Goal: Task Accomplishment & Management: Manage account settings

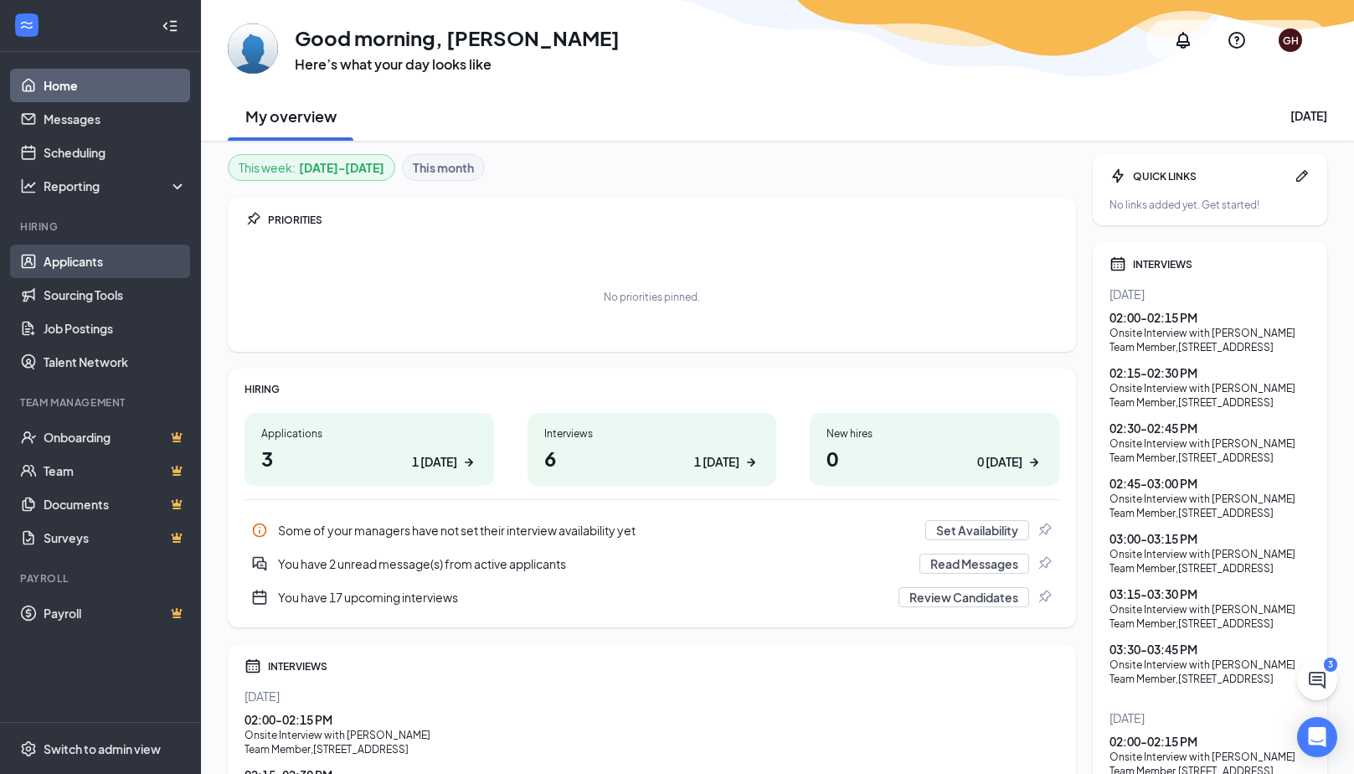
click at [74, 255] on link "Applicants" at bounding box center [115, 260] width 143 height 33
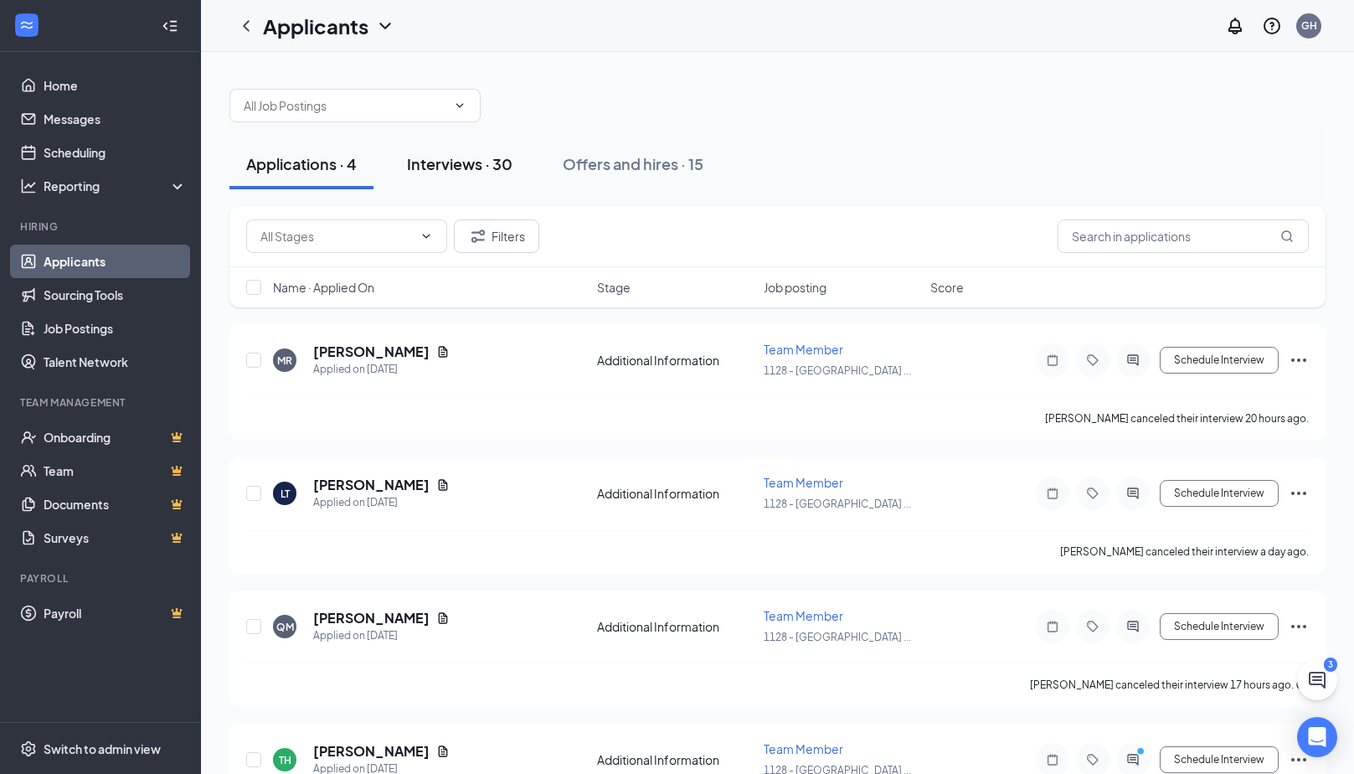
click at [445, 166] on div "Interviews · 30" at bounding box center [459, 163] width 105 height 21
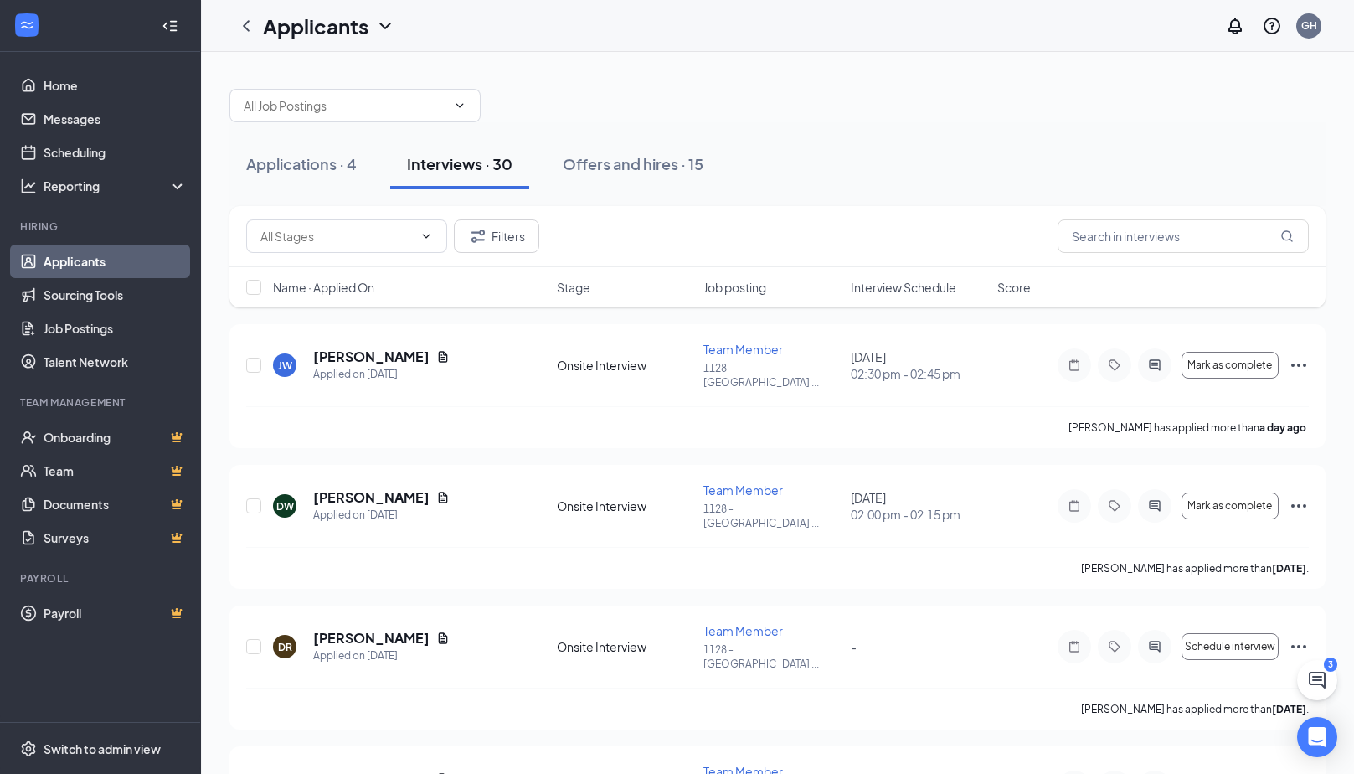
click at [445, 166] on div "Interviews · 30" at bounding box center [459, 163] width 105 height 21
click at [905, 287] on span "Interview Schedule" at bounding box center [903, 287] width 105 height 17
click at [261, 364] on div at bounding box center [254, 365] width 17 height 49
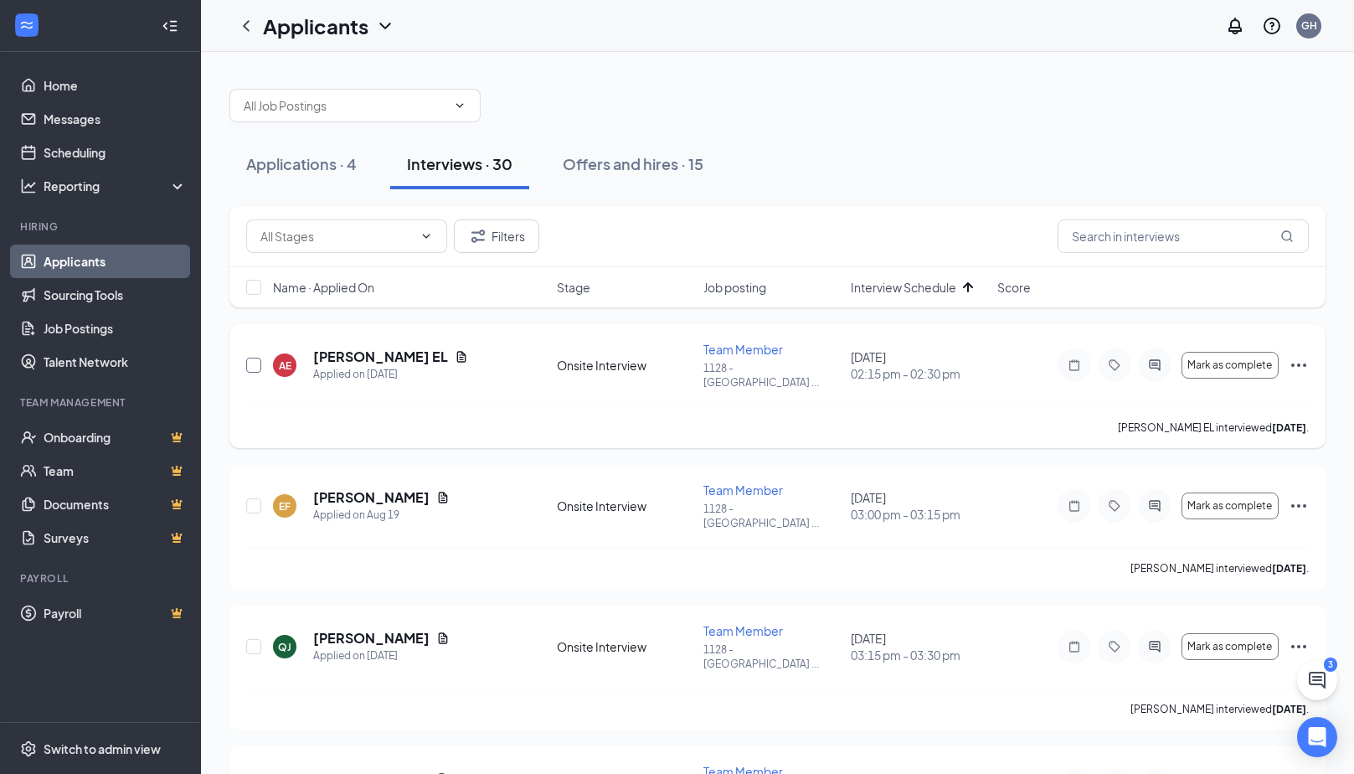
click at [256, 359] on input "checkbox" at bounding box center [253, 365] width 15 height 15
checkbox input "true"
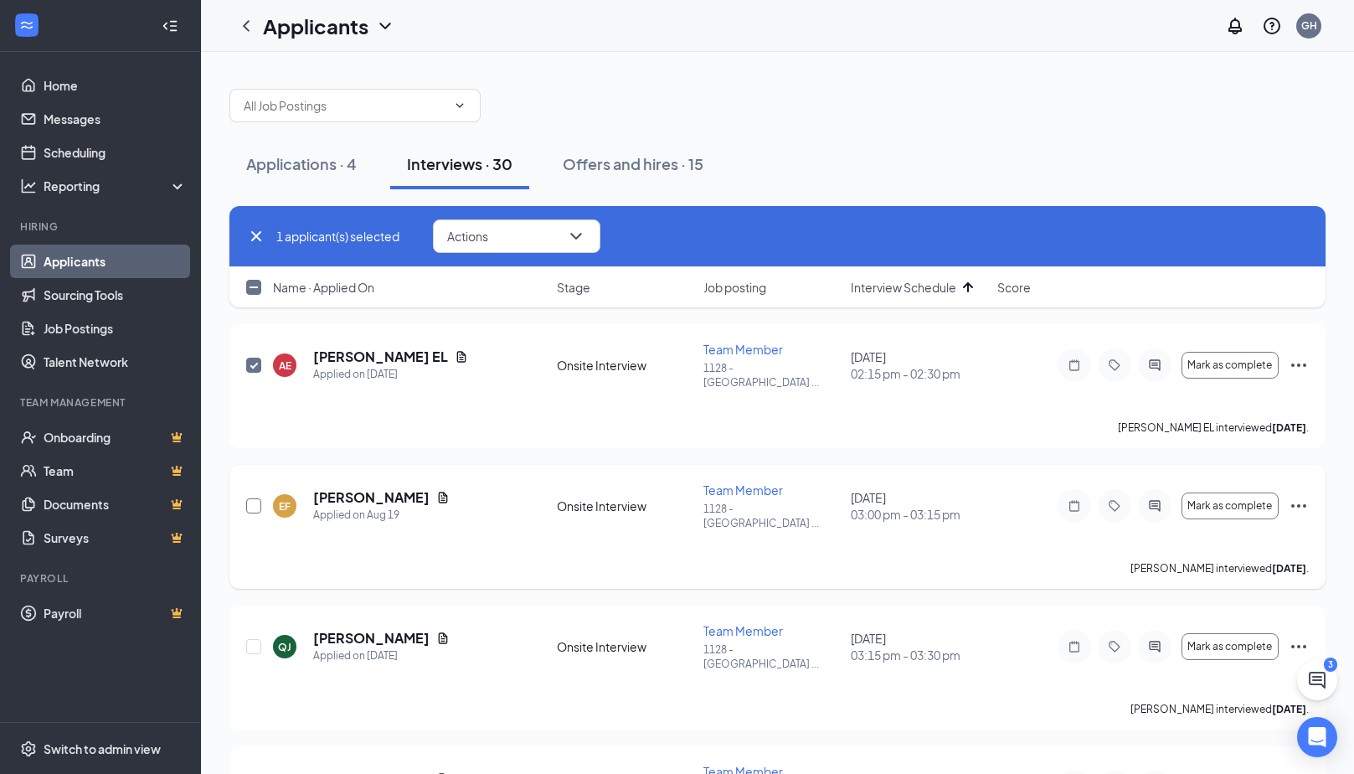
click at [254, 498] on input "checkbox" at bounding box center [253, 505] width 15 height 15
checkbox input "true"
click at [255, 639] on input "checkbox" at bounding box center [253, 646] width 15 height 15
checkbox input "true"
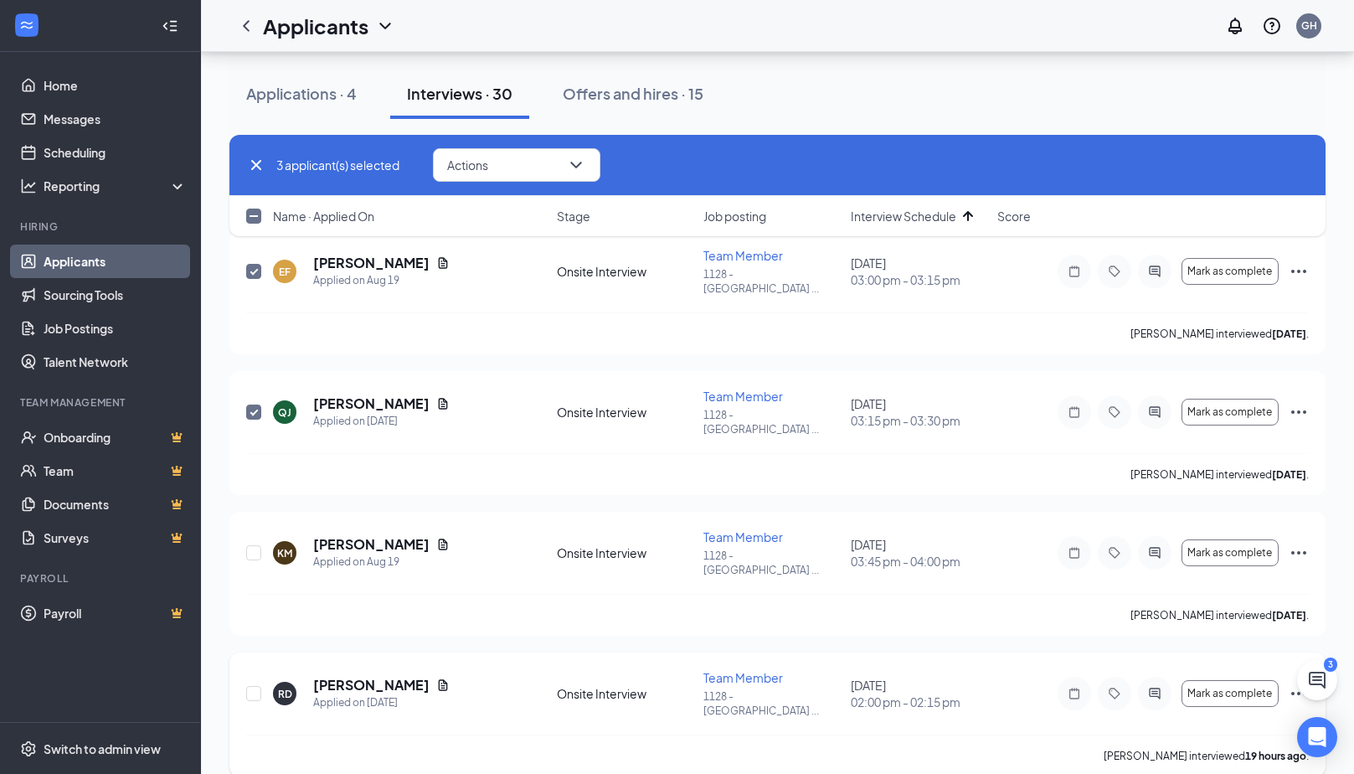
scroll to position [251, 0]
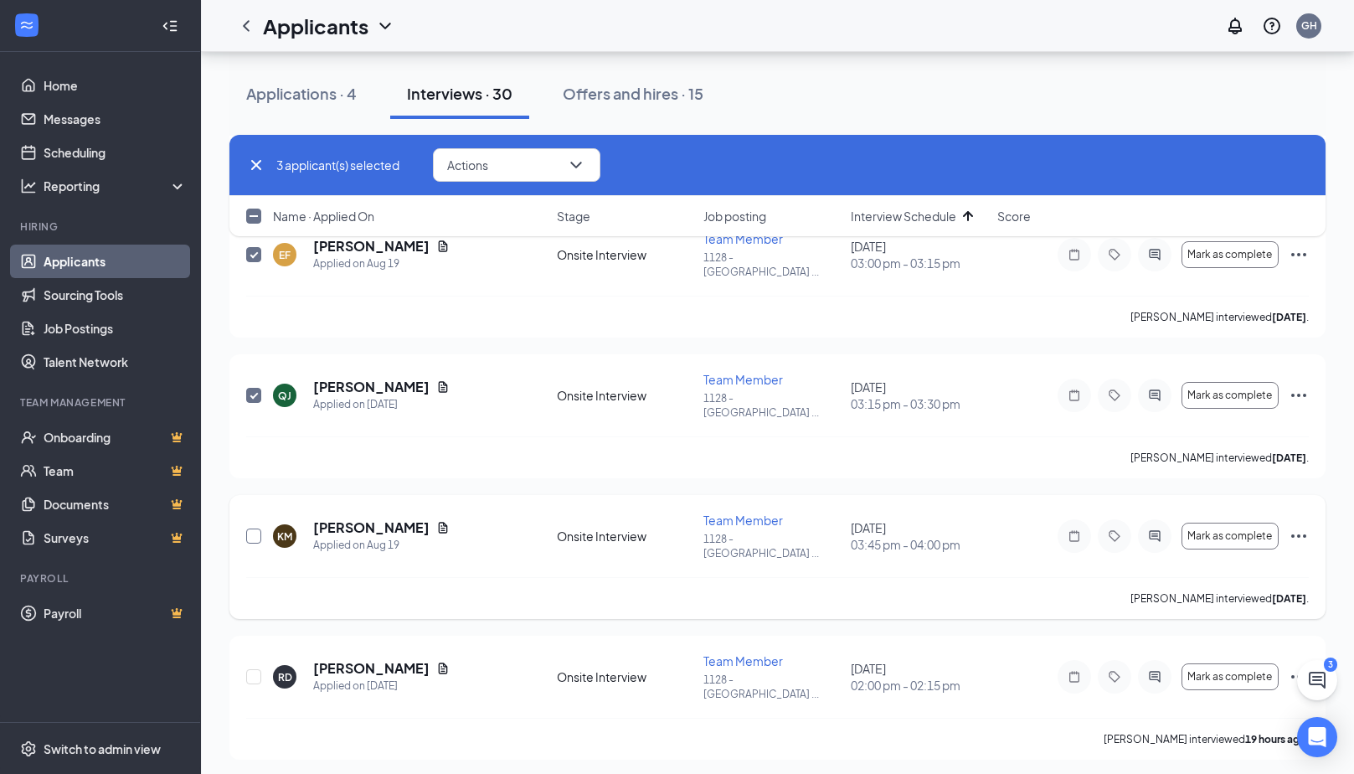
click at [255, 528] on input "checkbox" at bounding box center [253, 535] width 15 height 15
checkbox input "true"
click at [257, 669] on input "checkbox" at bounding box center [253, 676] width 15 height 15
checkbox input "true"
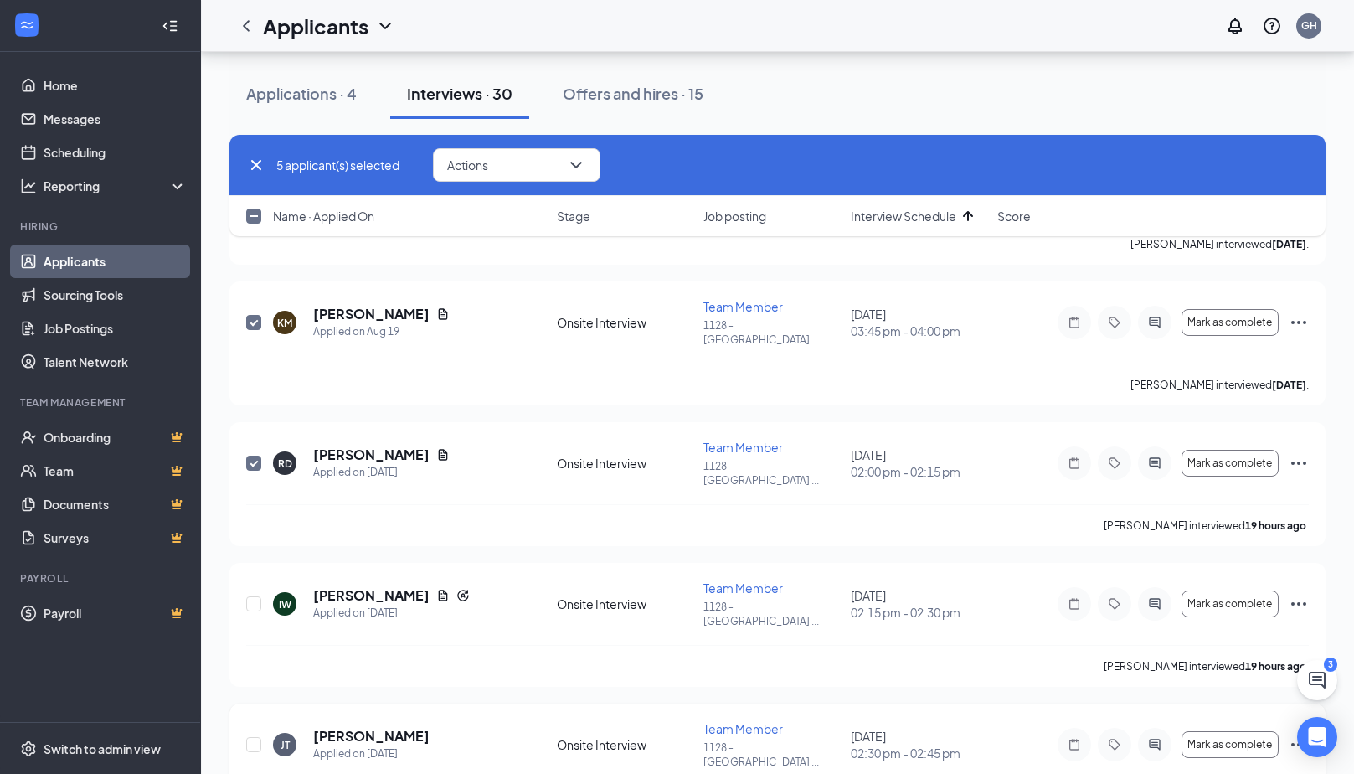
scroll to position [502, 0]
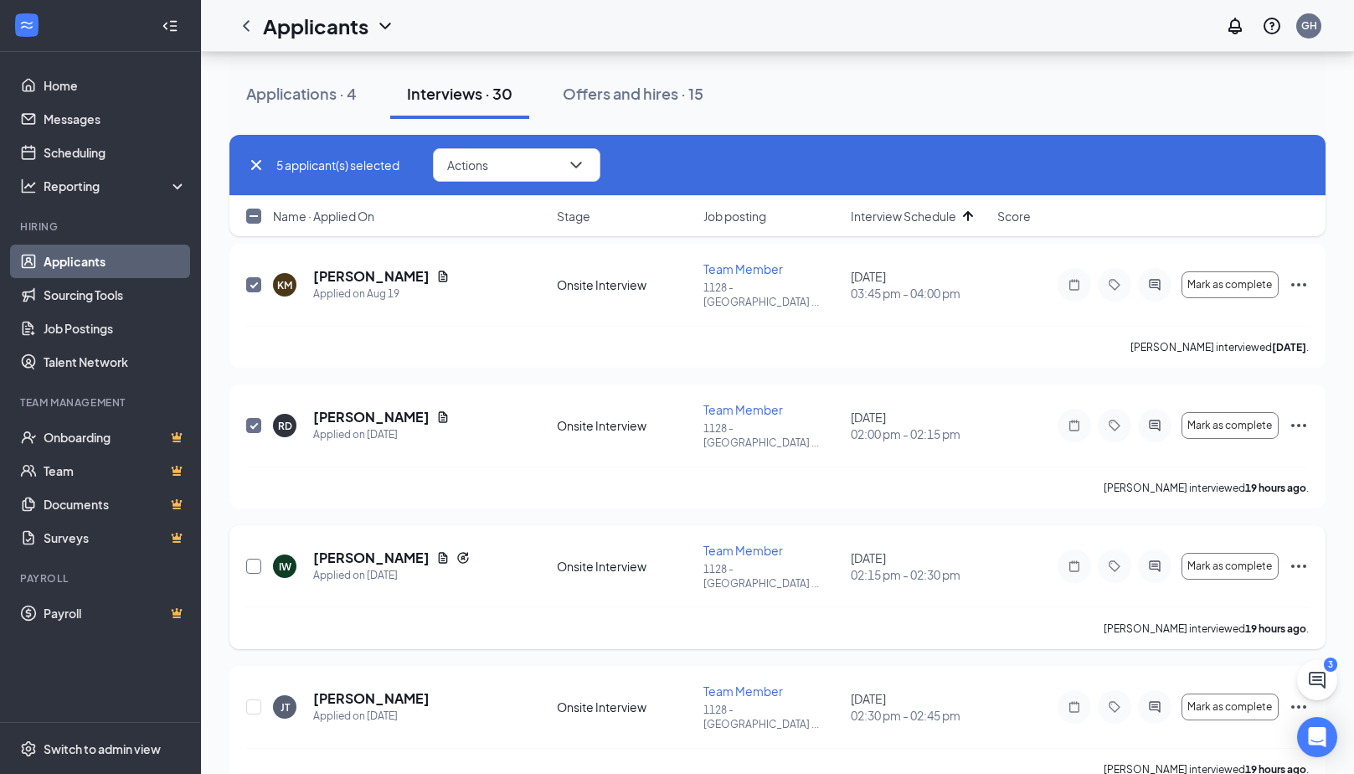
click at [259, 558] on input "checkbox" at bounding box center [253, 565] width 15 height 15
checkbox input "true"
click at [251, 699] on input "checkbox" at bounding box center [253, 706] width 15 height 15
checkbox input "true"
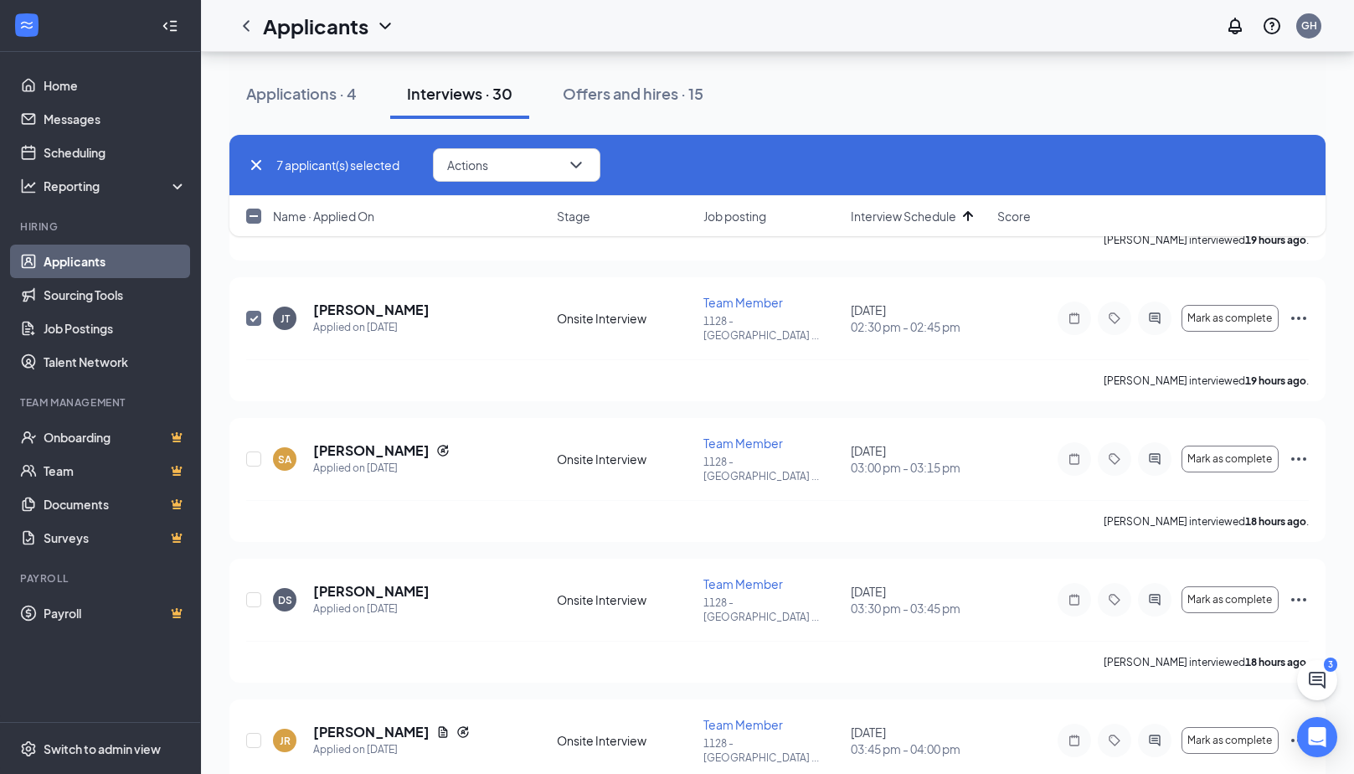
scroll to position [921, 0]
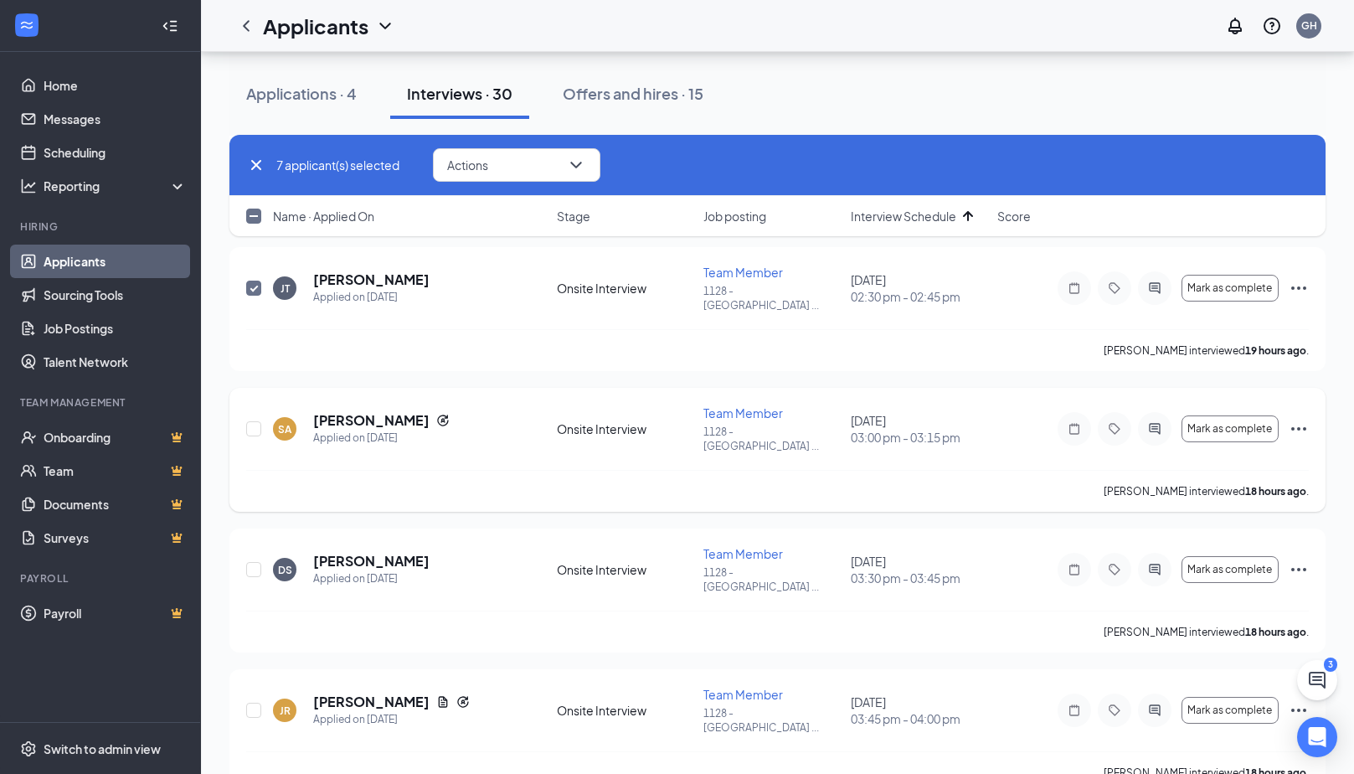
click at [261, 404] on div at bounding box center [254, 428] width 17 height 49
click at [257, 562] on input "checkbox" at bounding box center [253, 569] width 15 height 15
checkbox input "true"
click at [250, 702] on input "checkbox" at bounding box center [253, 709] width 15 height 15
checkbox input "true"
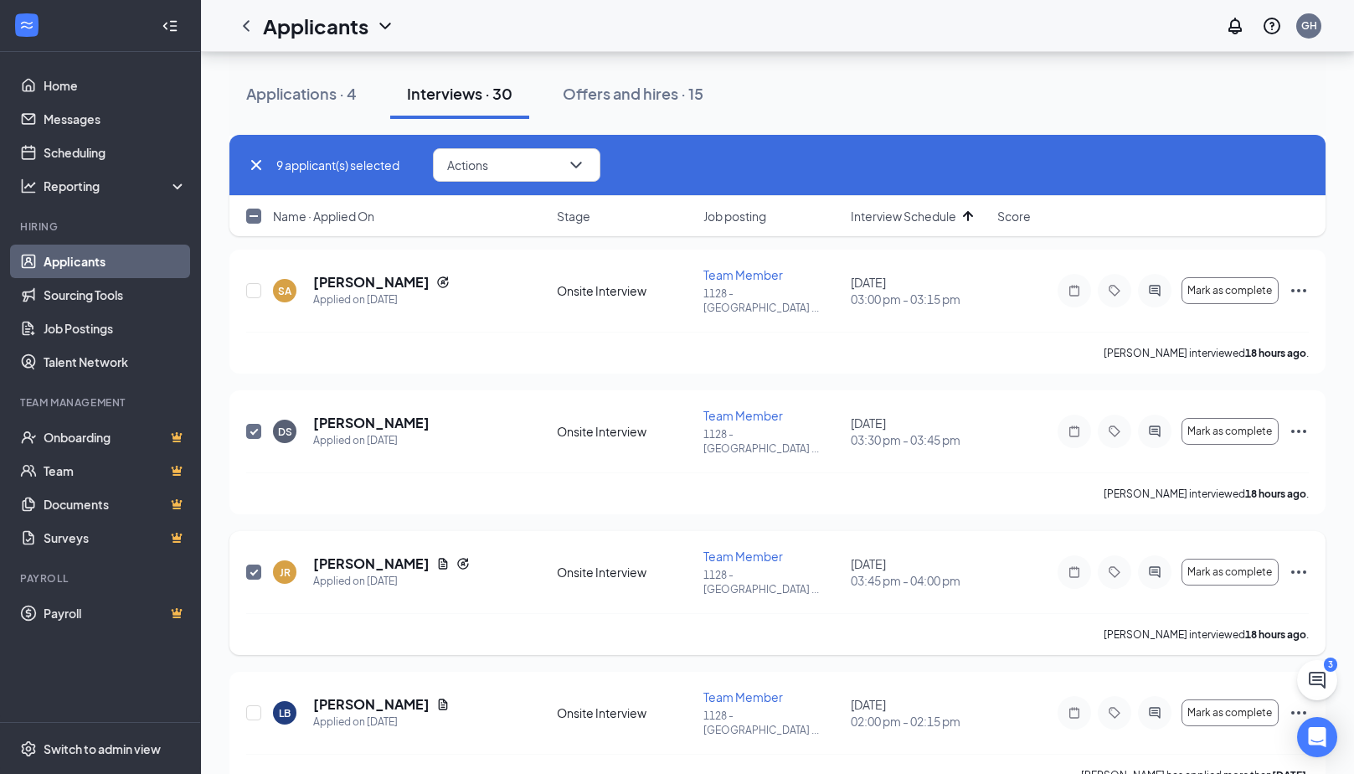
scroll to position [1088, 0]
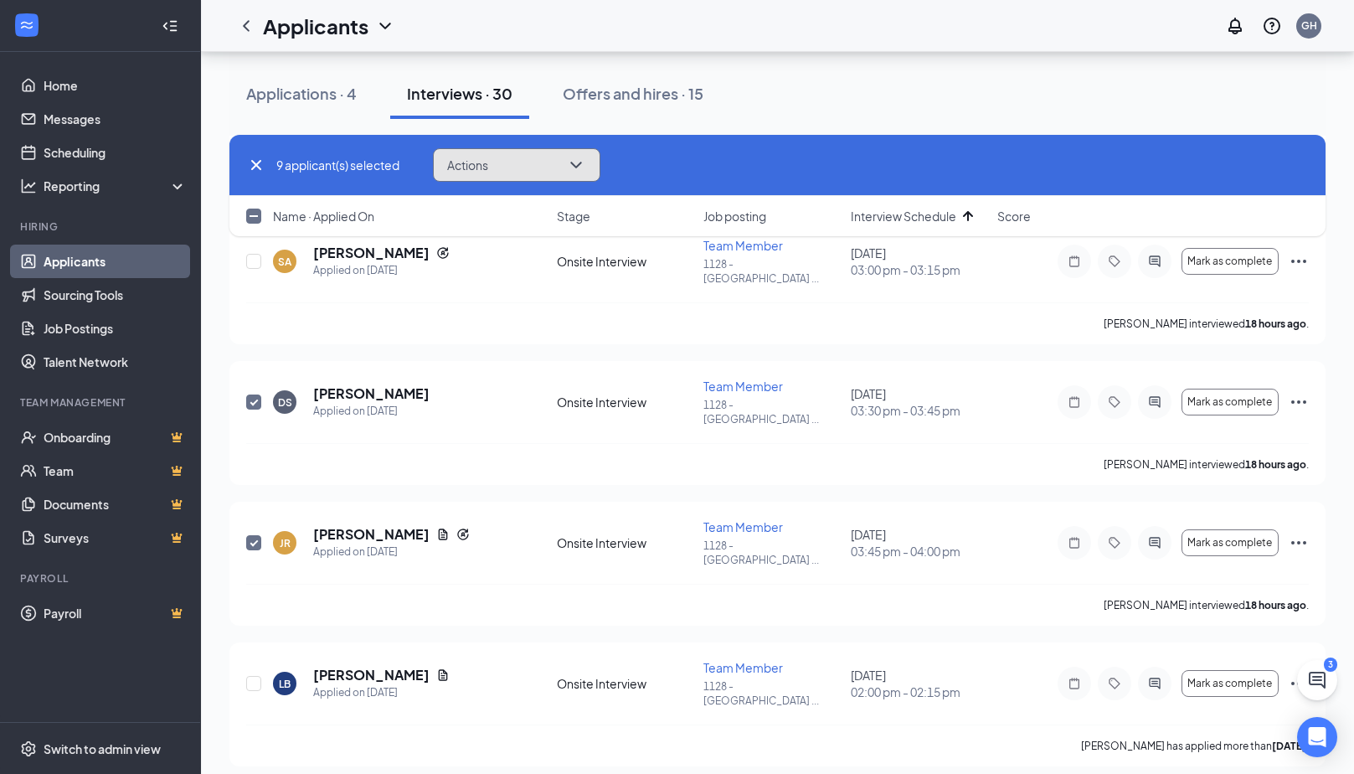
click at [580, 163] on icon "ChevronDown" at bounding box center [576, 165] width 20 height 20
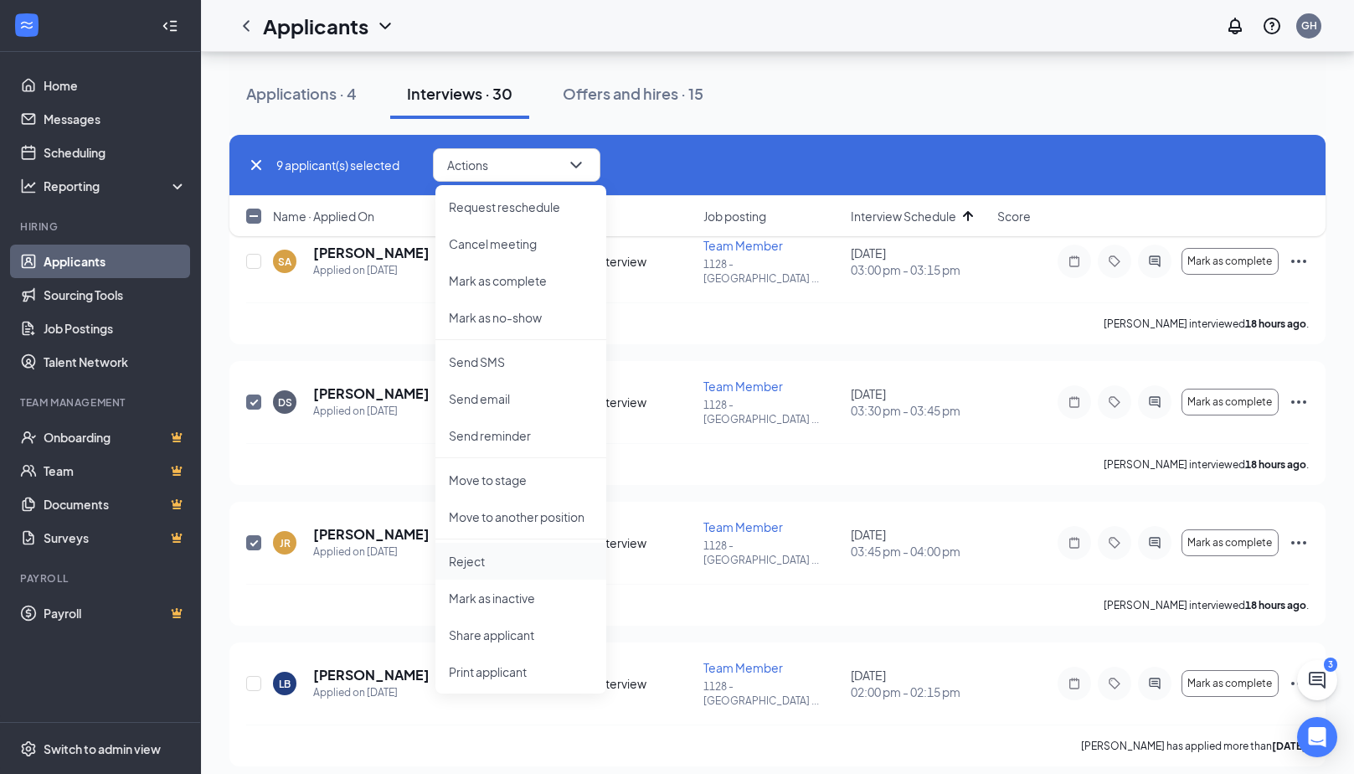
click at [530, 563] on p "Reject" at bounding box center [521, 561] width 144 height 17
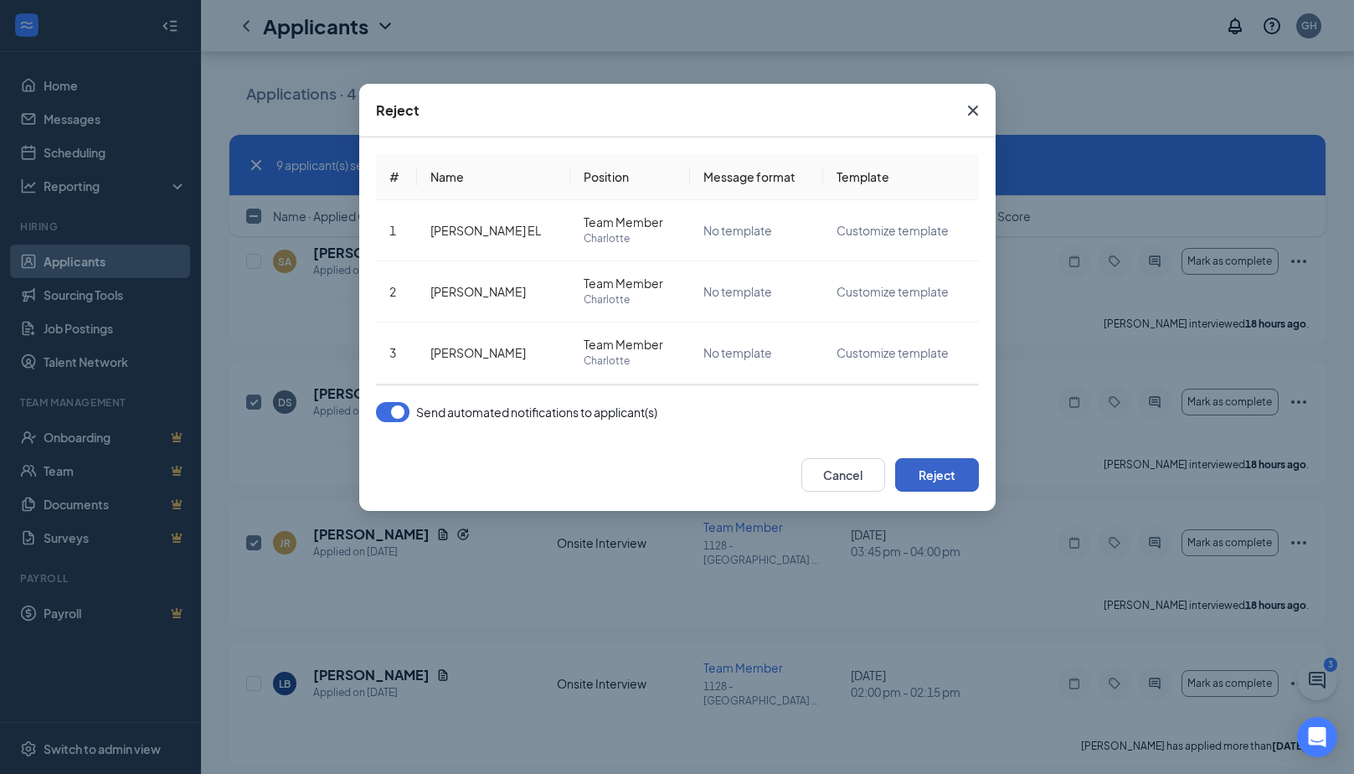
click at [928, 476] on button "Reject" at bounding box center [937, 474] width 84 height 33
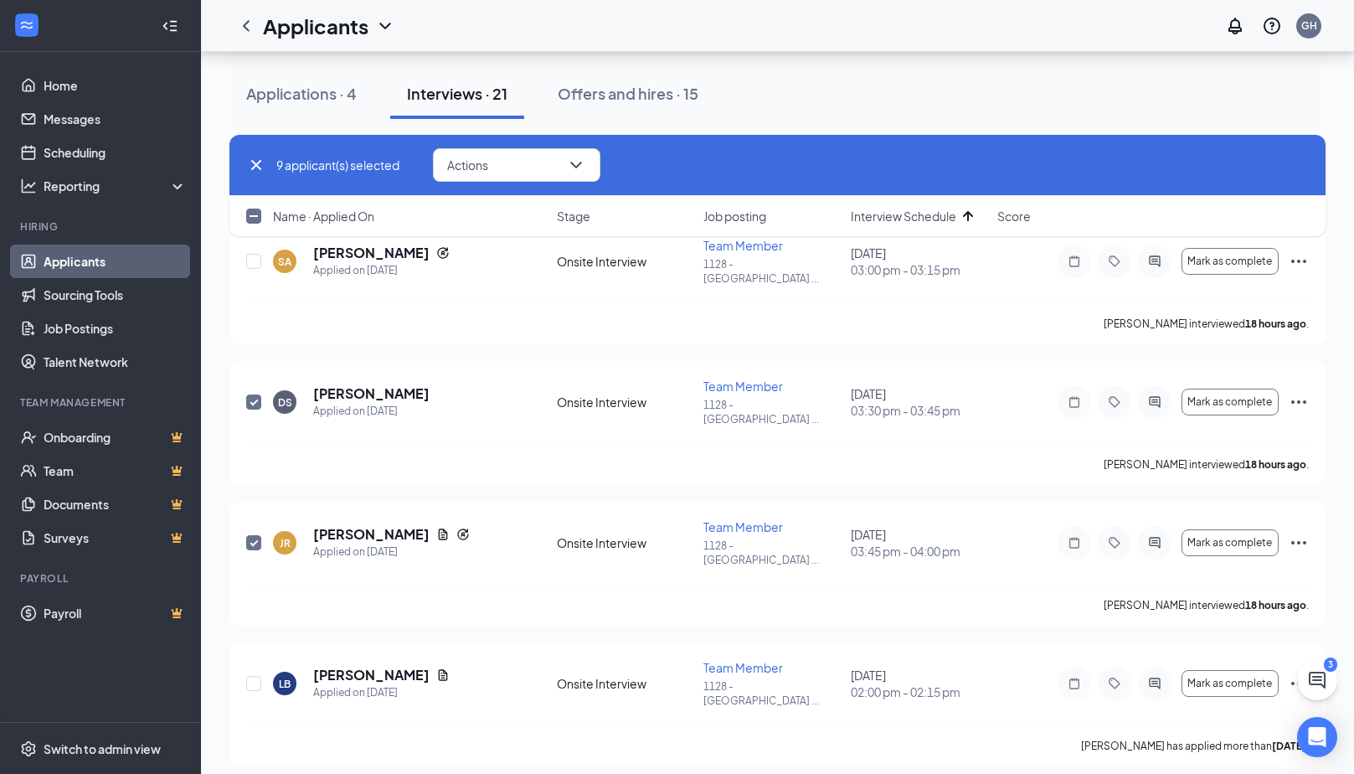
checkbox input "false"
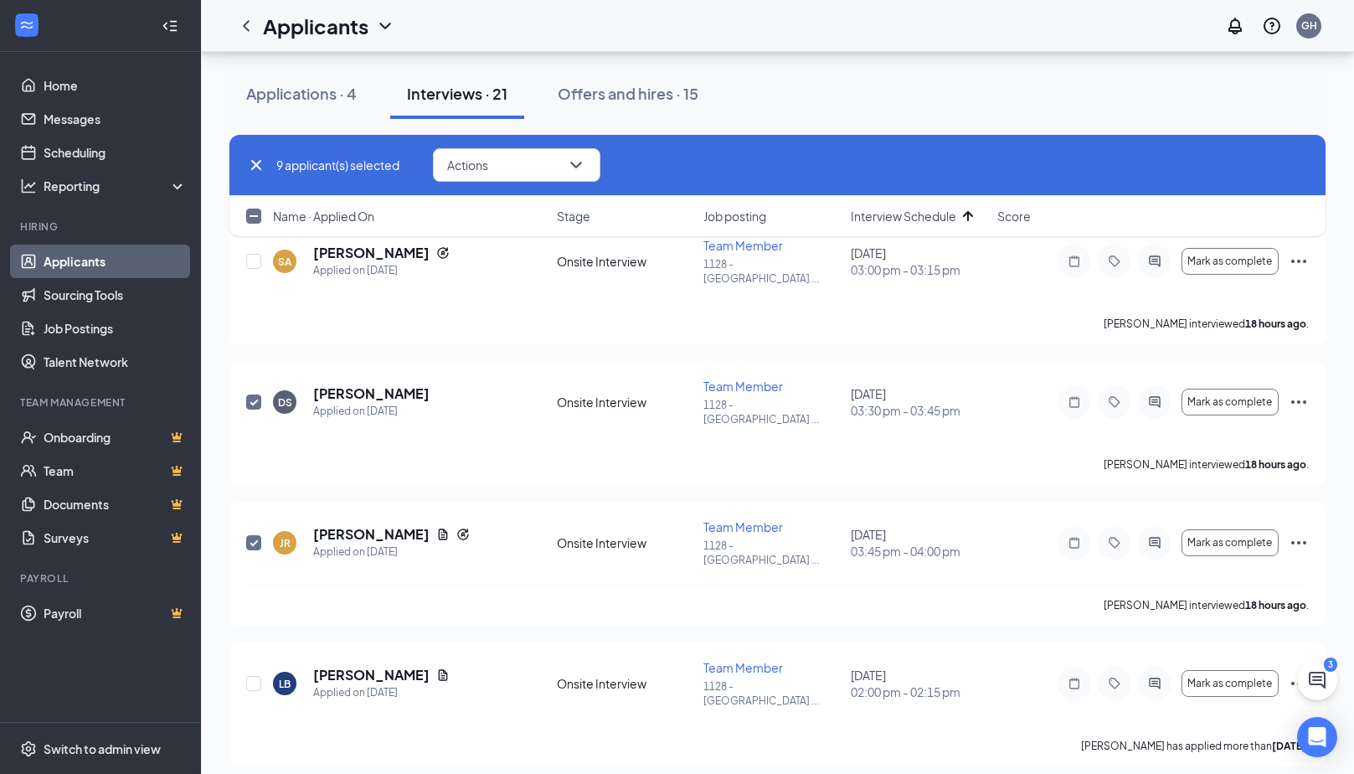
checkbox input "false"
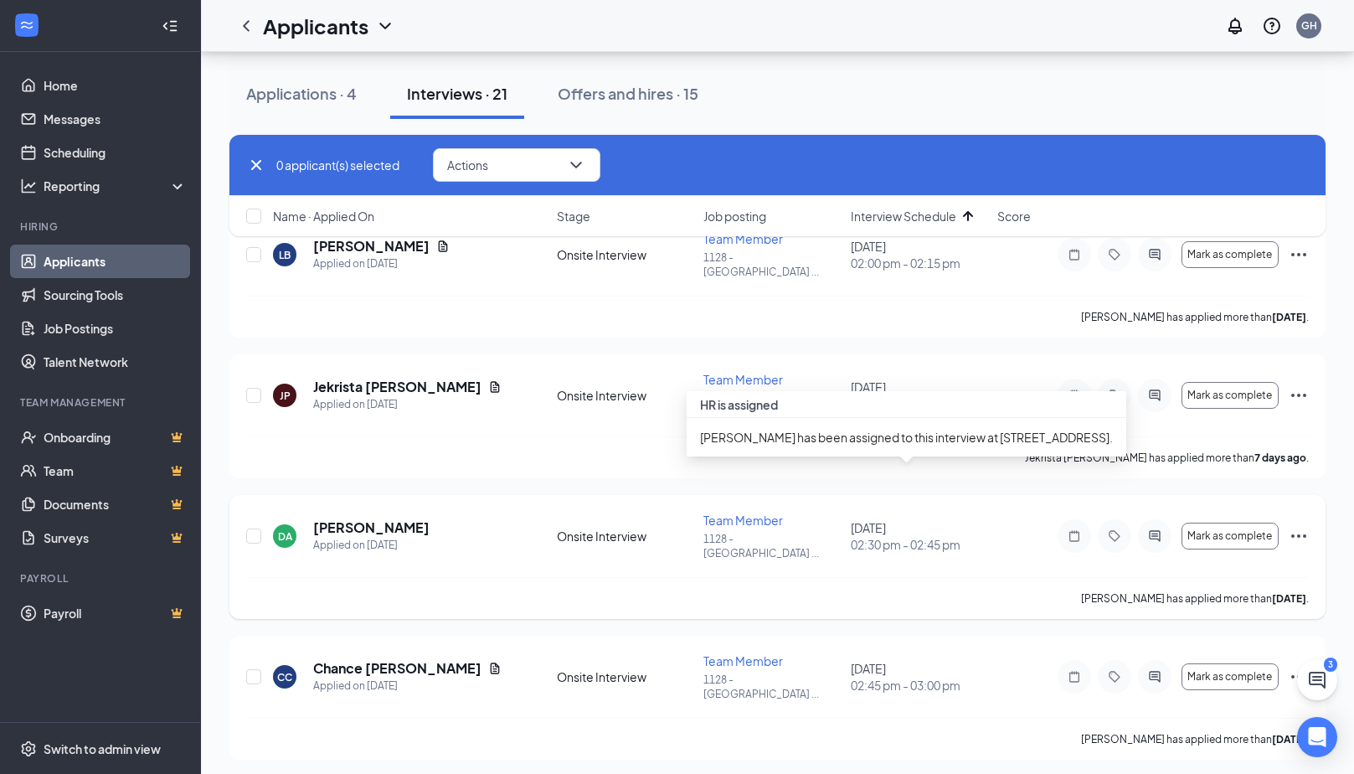
scroll to position [167, 0]
